Goal: Task Accomplishment & Management: Use online tool/utility

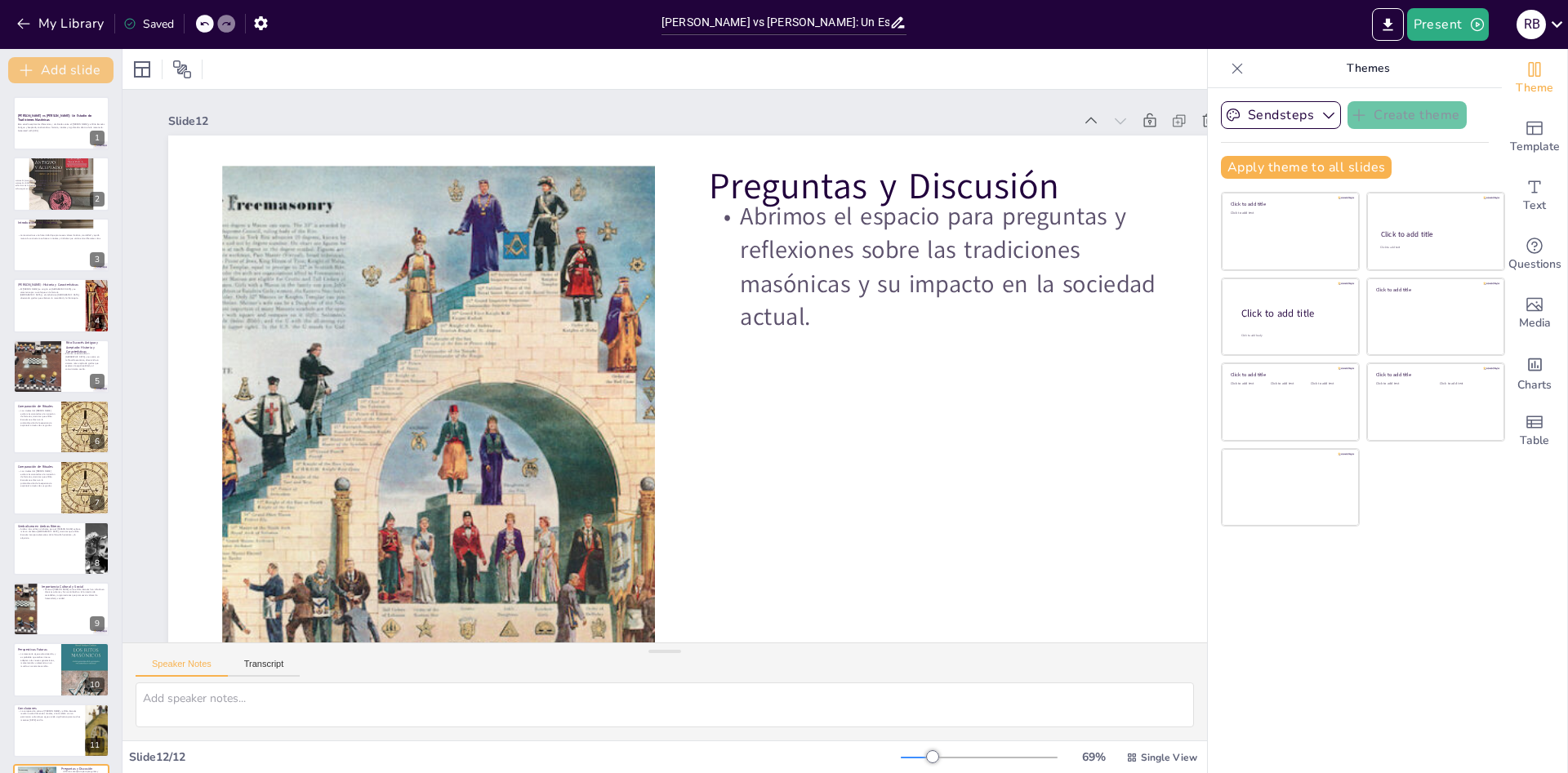
scroll to position [102, 0]
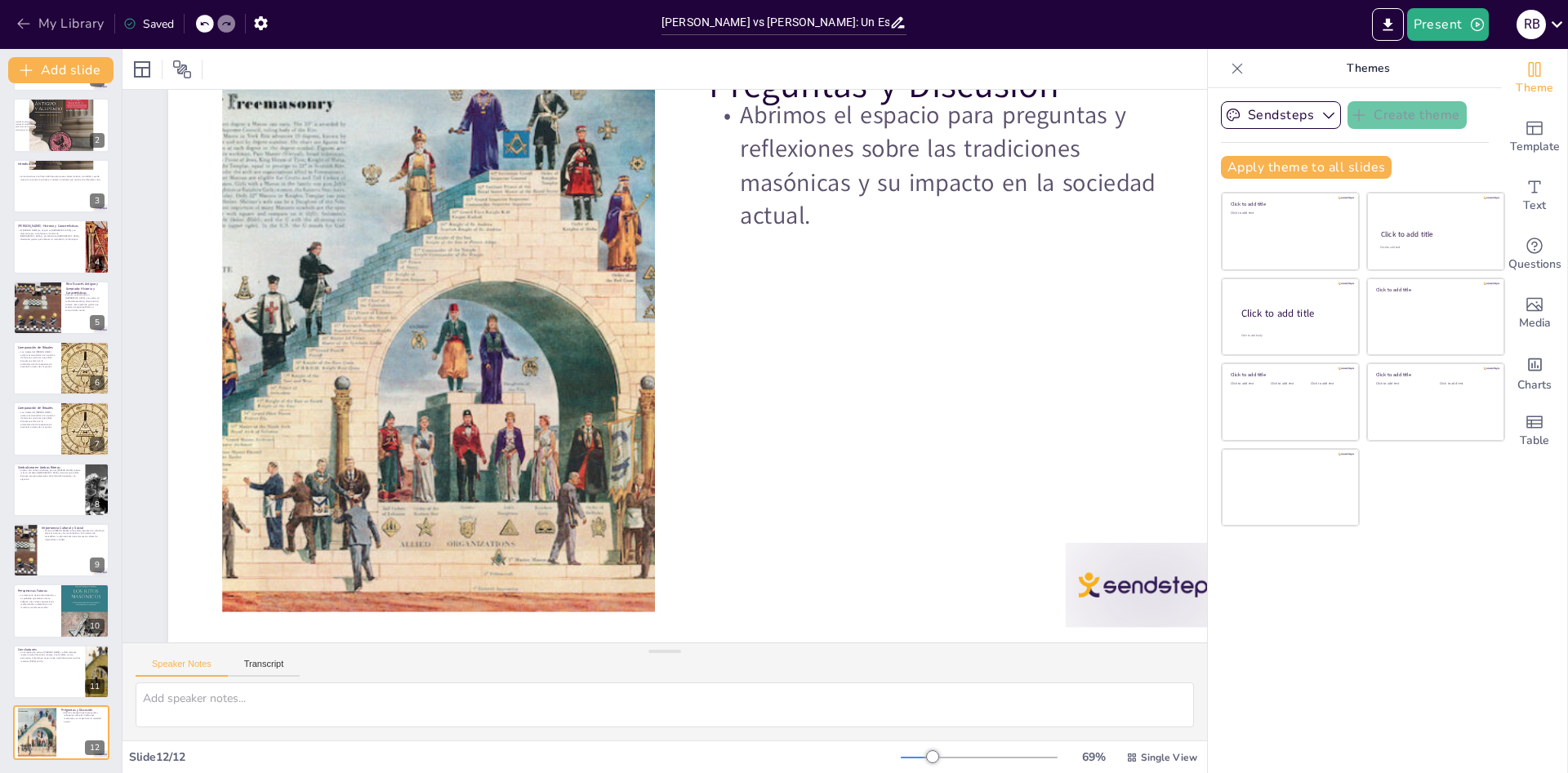
click at [18, 18] on icon "button" at bounding box center [24, 24] width 17 height 17
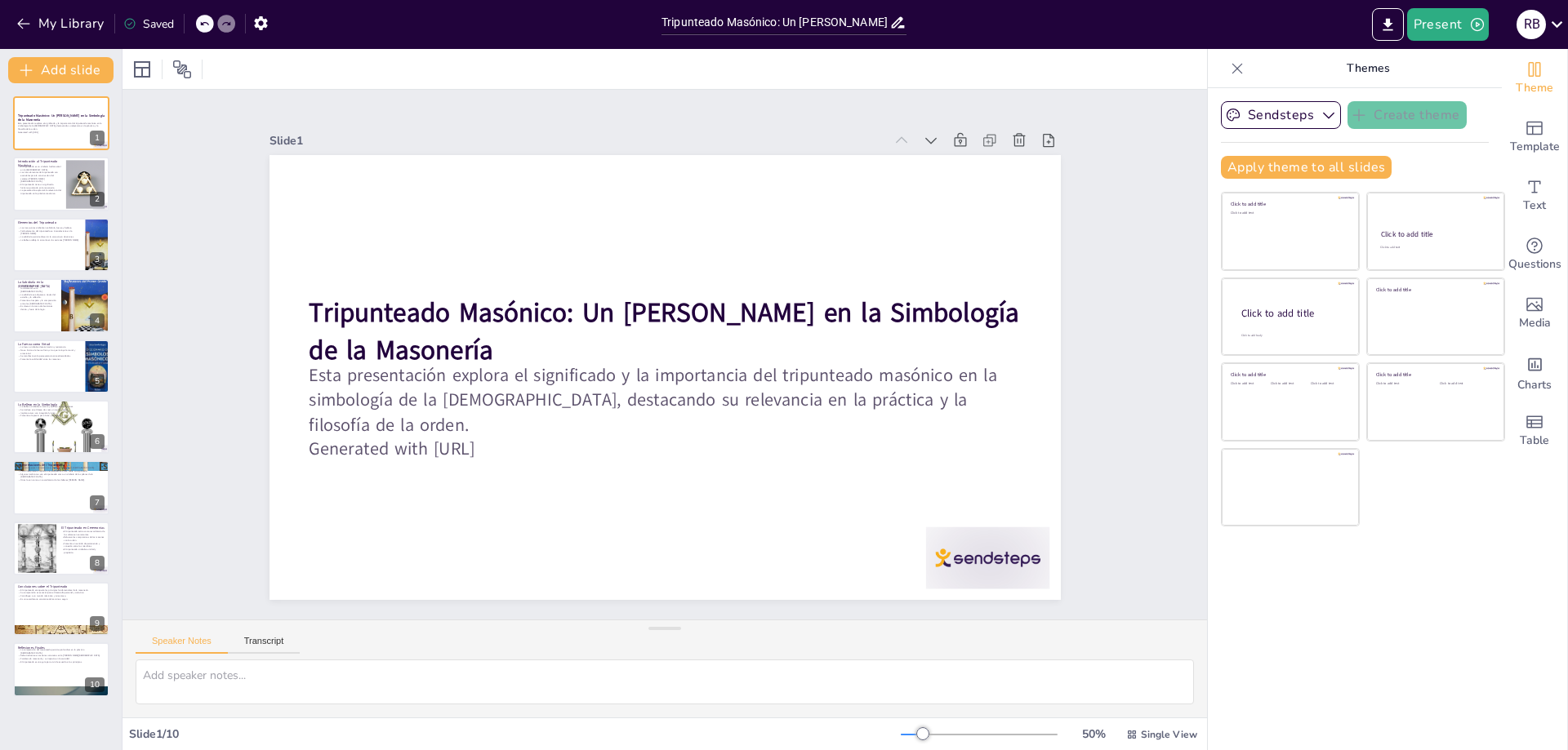
type input "Tripunteado Masónico: Un [PERSON_NAME] en la Simbología de la Masonería"
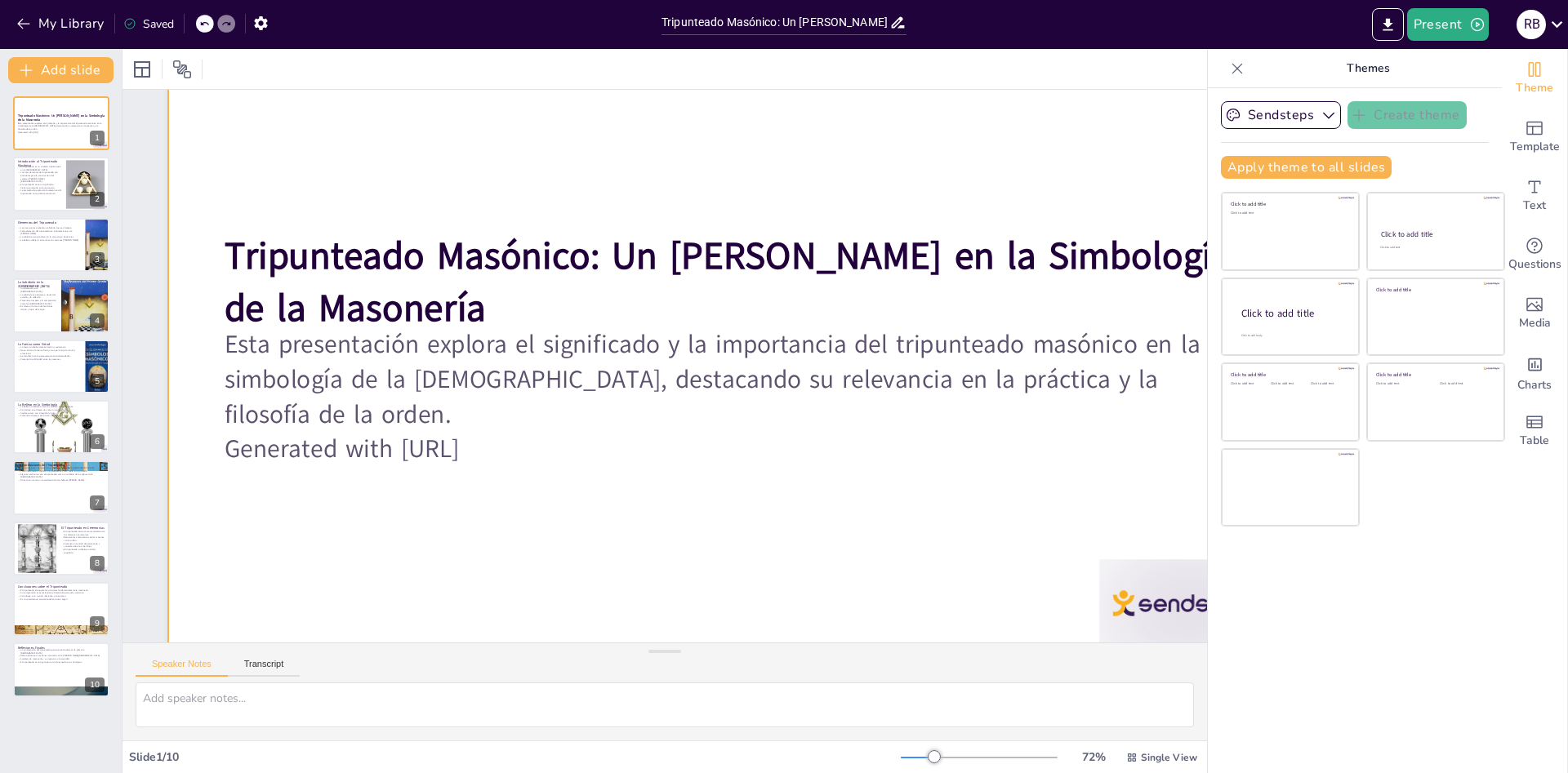
scroll to position [124, 0]
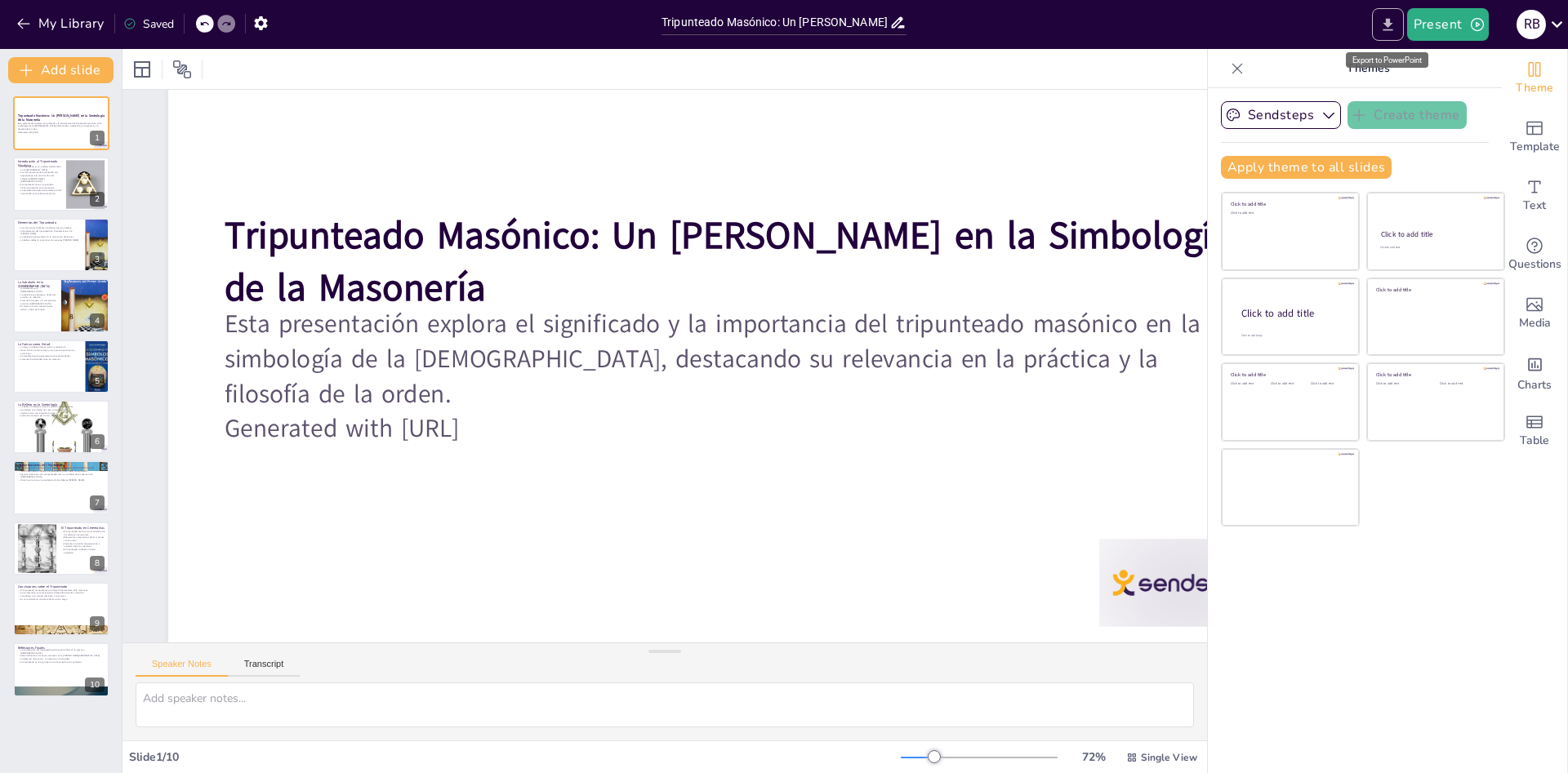
click at [1395, 29] on icon "Export to PowerPoint" at bounding box center [1388, 25] width 17 height 17
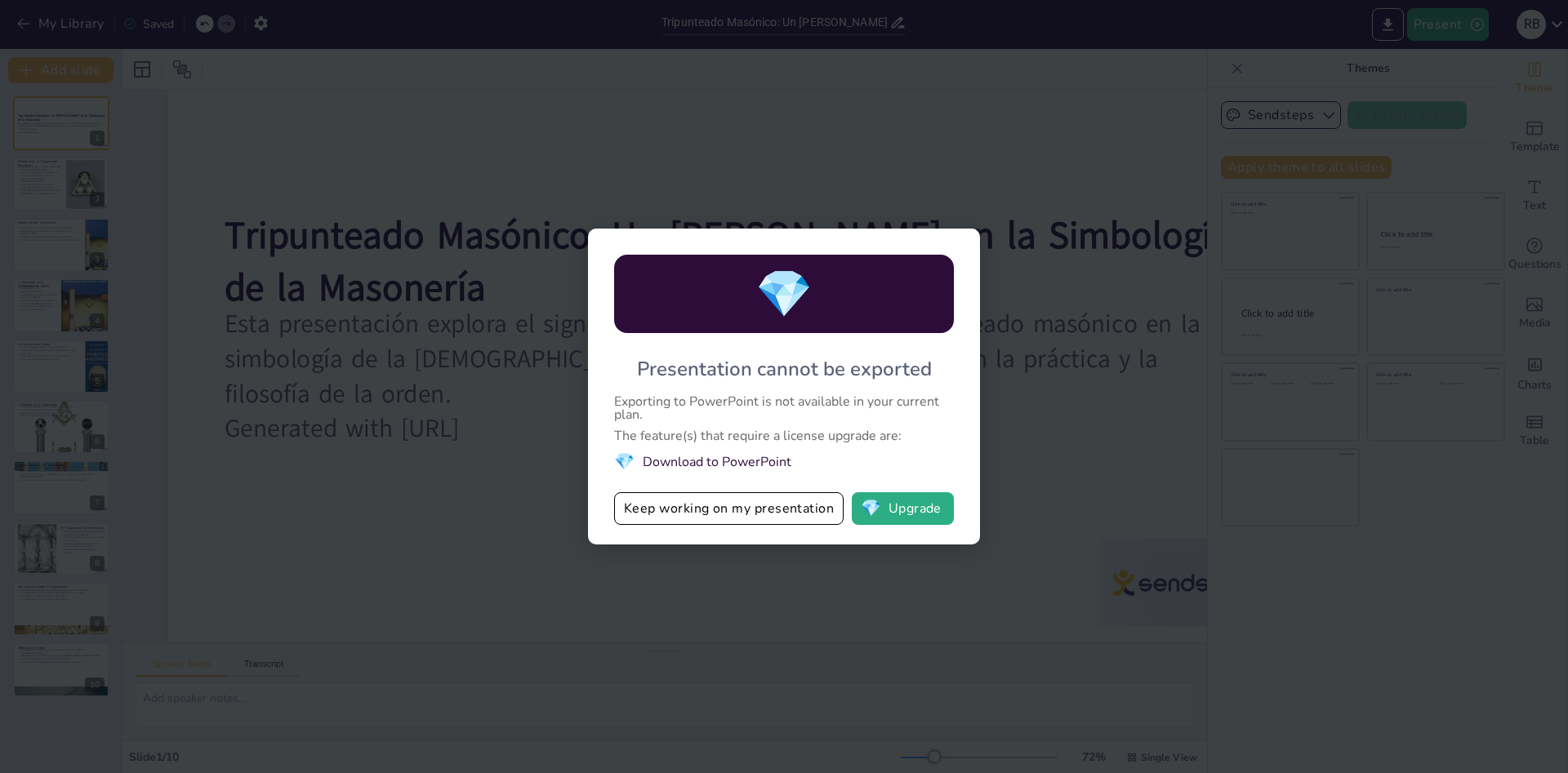
drag, startPoint x: 1218, startPoint y: 283, endPoint x: 835, endPoint y: 90, distance: 428.9
click at [1213, 268] on div "💎 Presentation cannot be exported Exporting to PowerPoint is not available in y…" at bounding box center [784, 386] width 1568 height 773
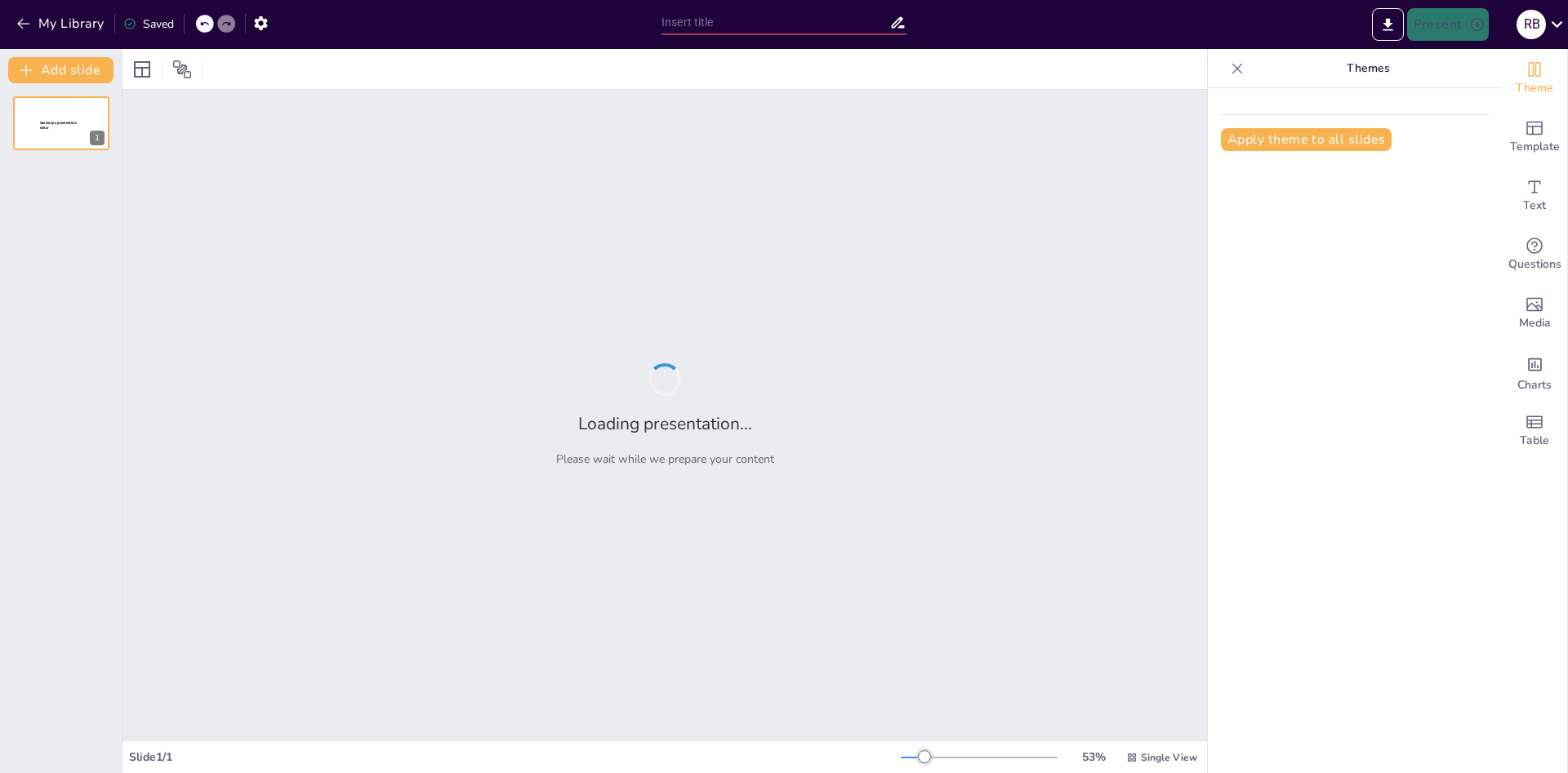
type input "[PERSON_NAME] vs [PERSON_NAME]: Un Estudio de Tradiciones Masónicas"
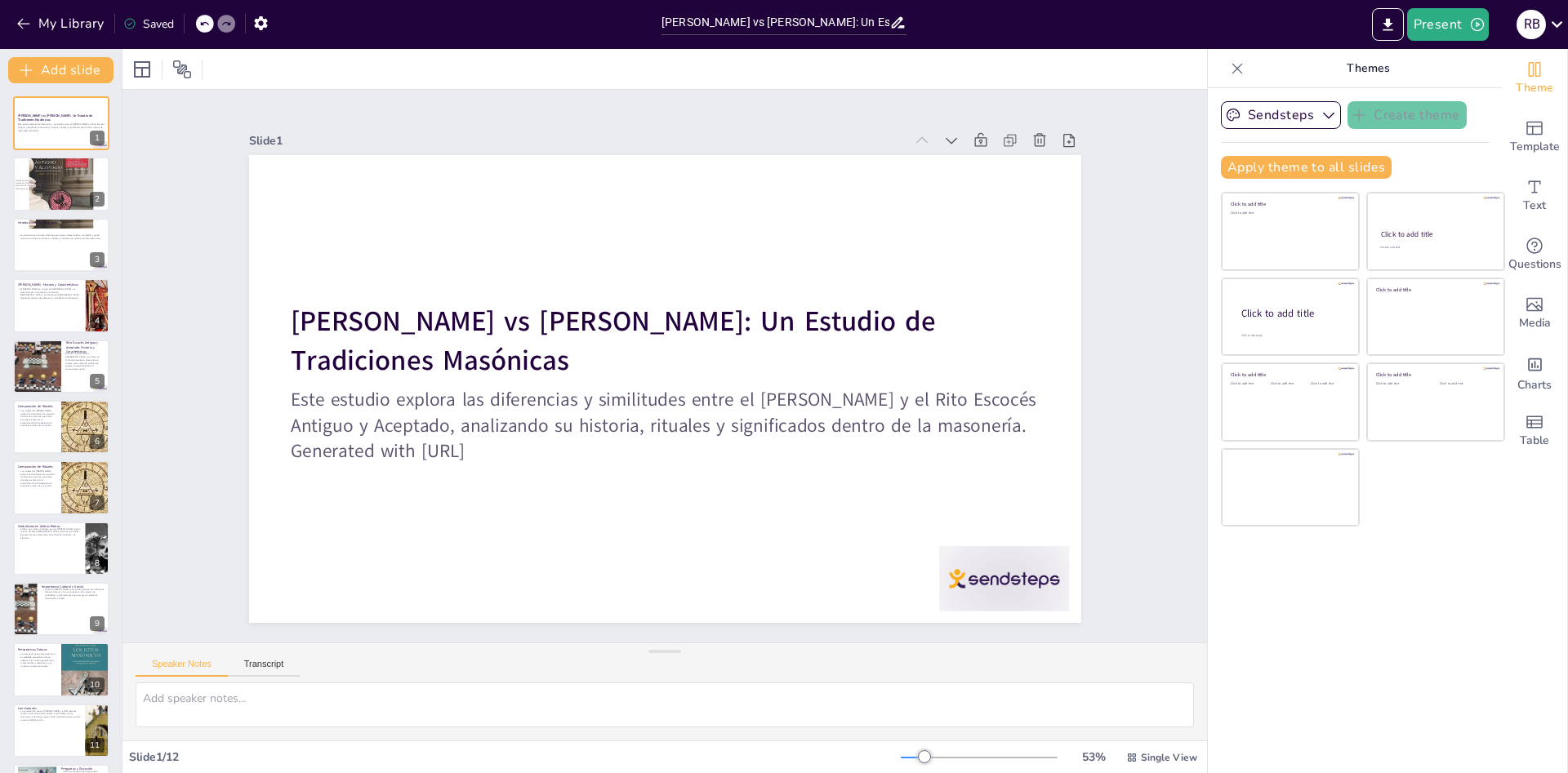
scroll to position [59, 0]
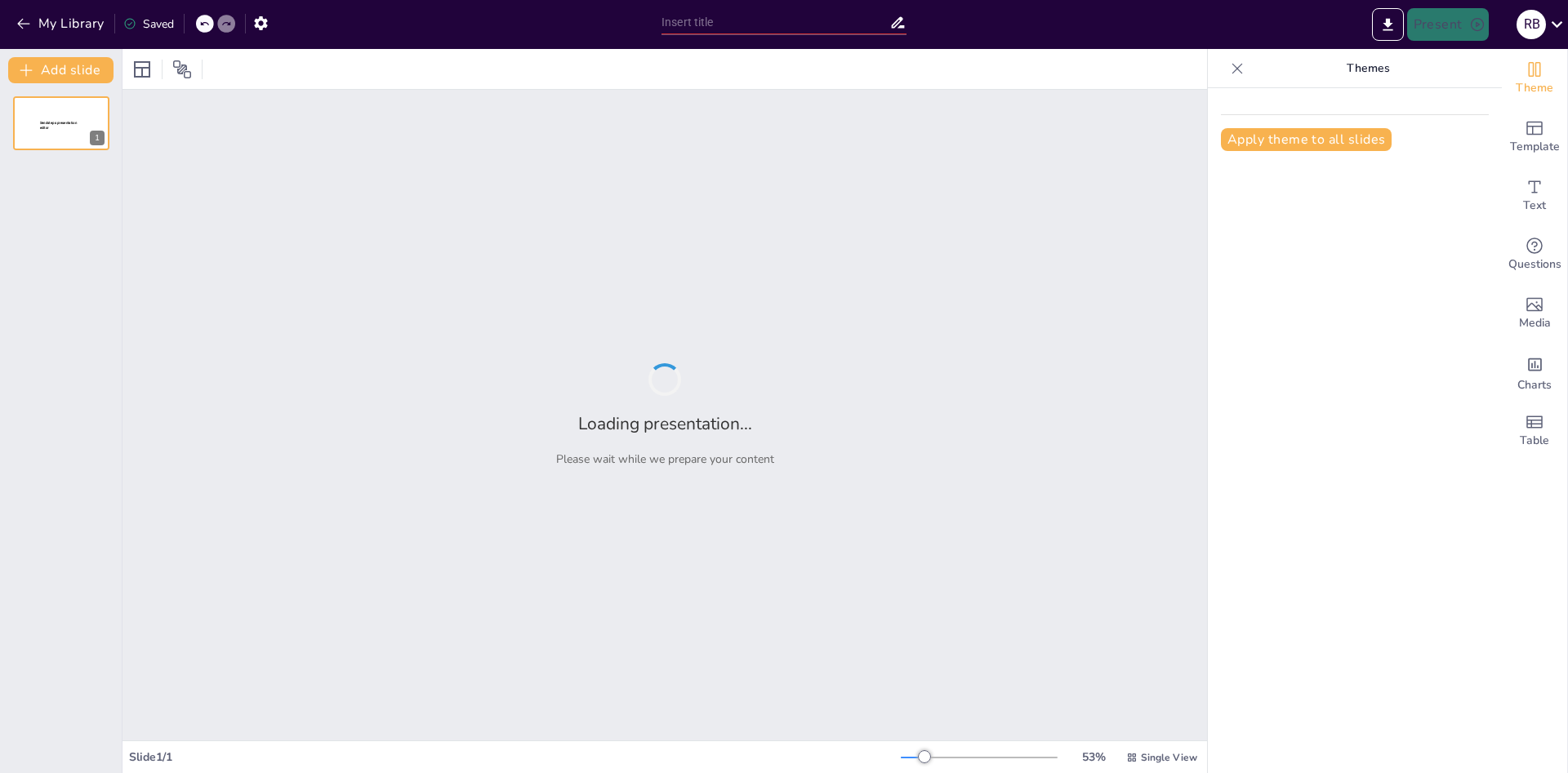
type input "Tripunteado Masónico: Un Pilar en la Simbología de la Masonería"
